Goal: Find specific page/section: Find specific page/section

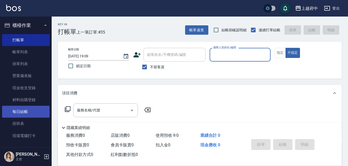
click at [23, 109] on link "每日結帳" at bounding box center [25, 111] width 47 height 12
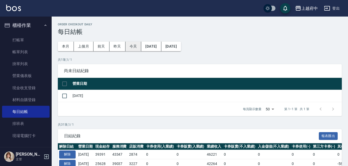
click at [135, 47] on button "今天" at bounding box center [133, 47] width 16 height 10
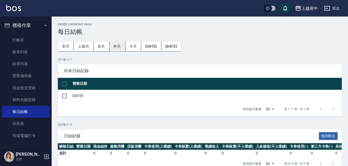
click at [119, 45] on button "昨天" at bounding box center [117, 47] width 16 height 10
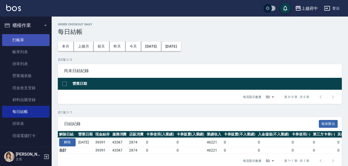
click at [23, 39] on link "打帳單" at bounding box center [25, 40] width 47 height 12
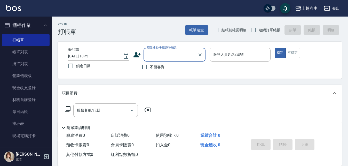
click at [26, 24] on button "櫃檯作業" at bounding box center [25, 25] width 47 height 13
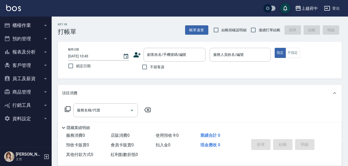
click at [25, 64] on button "客戶管理" at bounding box center [25, 65] width 47 height 13
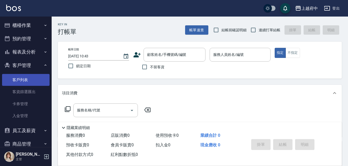
click at [26, 76] on link "客戶列表" at bounding box center [25, 80] width 47 height 12
